Goal: Task Accomplishment & Management: Manage account settings

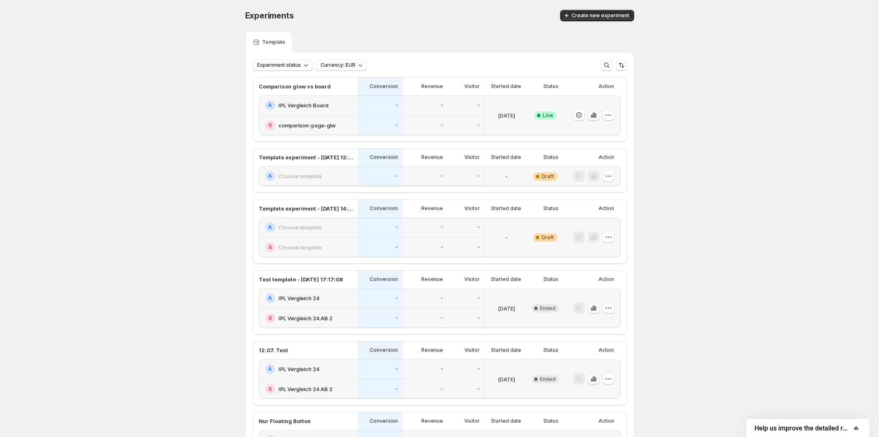
click at [600, 118] on button "button" at bounding box center [593, 114] width 11 height 11
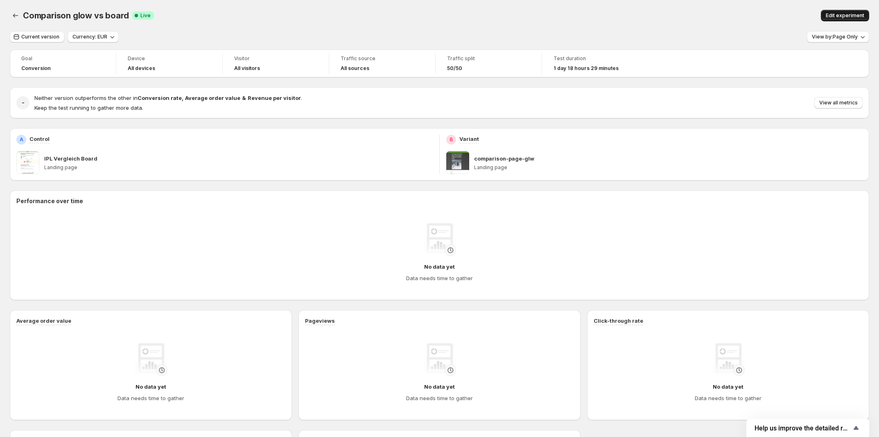
click at [853, 15] on span "Edit experiment" at bounding box center [845, 15] width 38 height 7
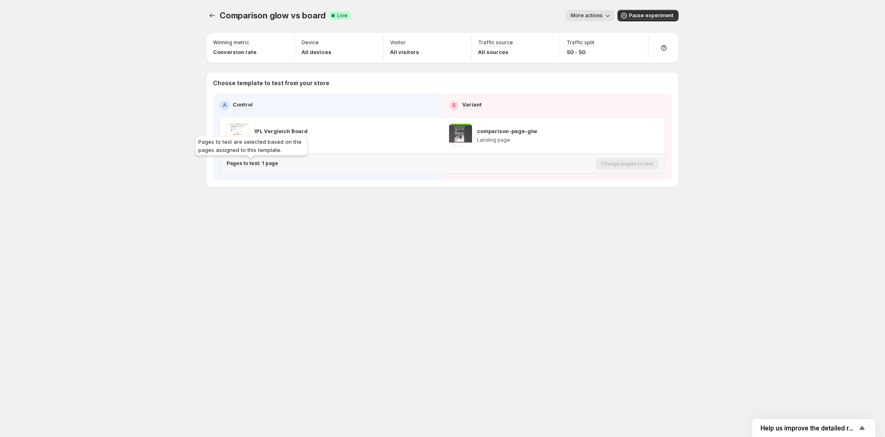
click at [239, 162] on p "Pages to test: 1 page" at bounding box center [252, 163] width 52 height 7
click at [367, 205] on icon "Search for and select a customer segment" at bounding box center [368, 206] width 8 height 8
